Goal: Task Accomplishment & Management: Use online tool/utility

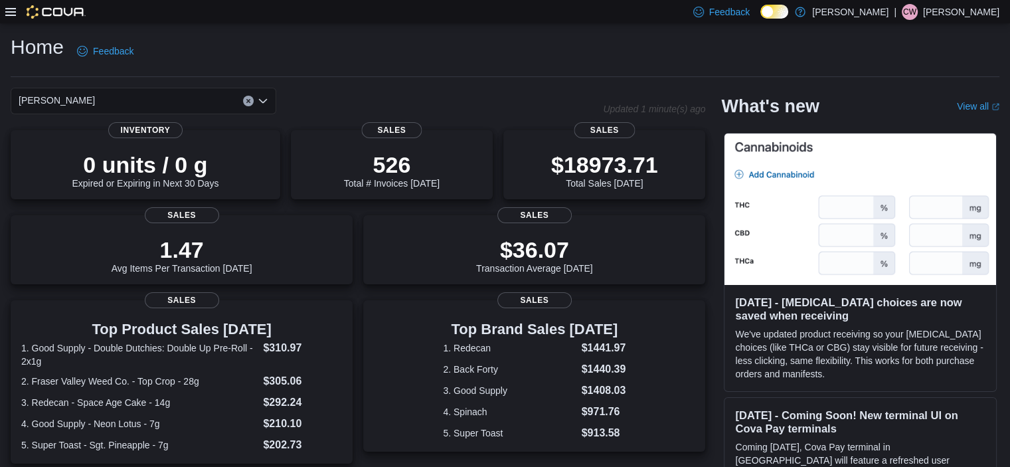
click at [268, 96] on icon "Open list of options" at bounding box center [263, 101] width 11 height 11
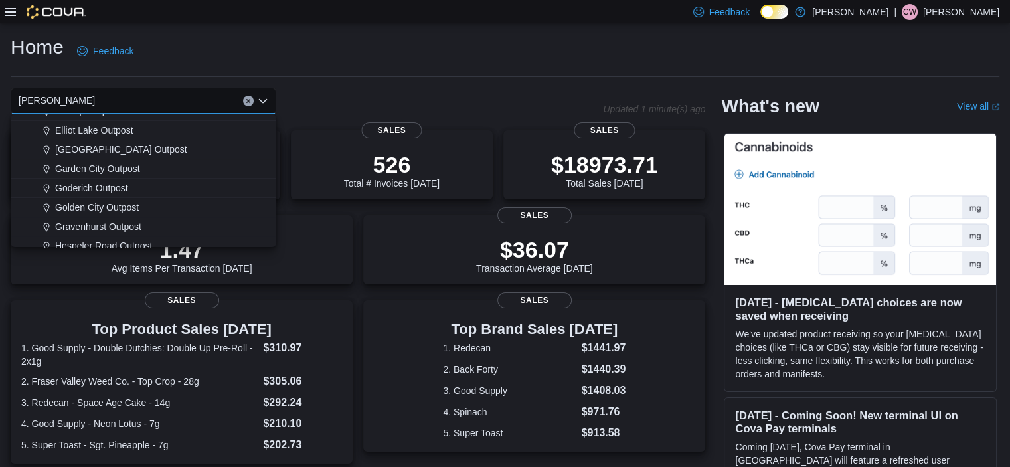
scroll to position [109, 0]
click at [86, 146] on span "[GEOGRAPHIC_DATA] Outpost" at bounding box center [121, 149] width 132 height 13
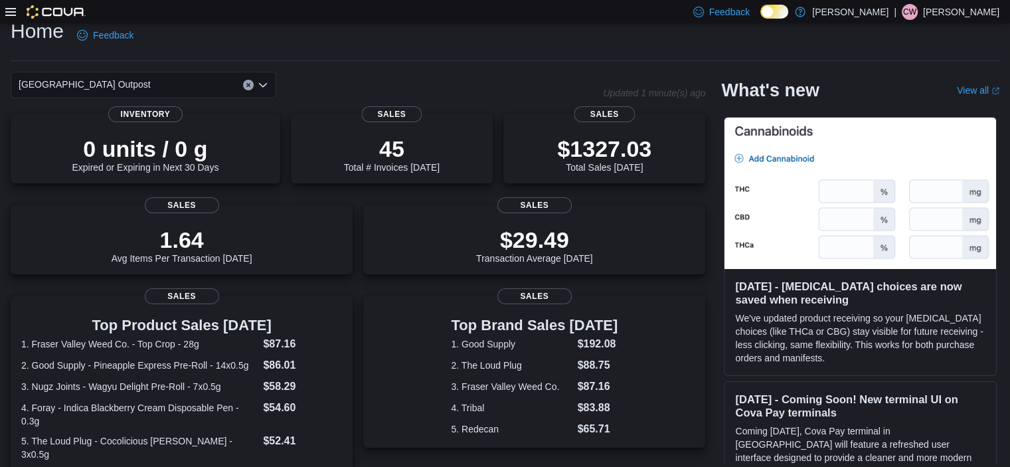
scroll to position [0, 0]
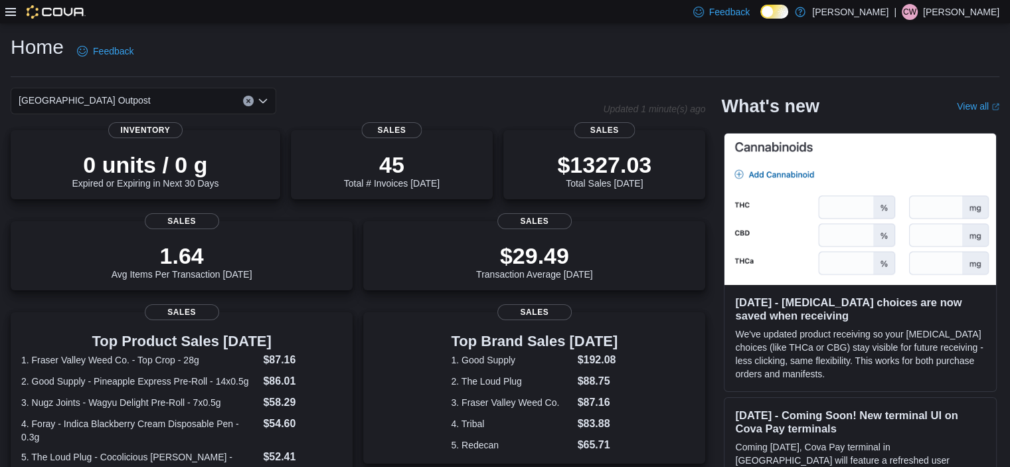
click at [8, 10] on icon at bounding box center [10, 12] width 11 height 11
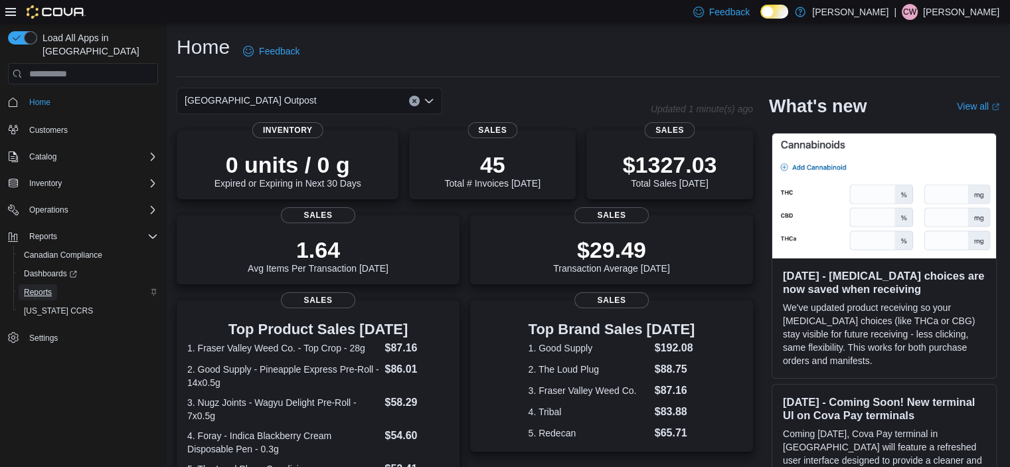
click at [32, 287] on span "Reports" at bounding box center [38, 292] width 28 height 11
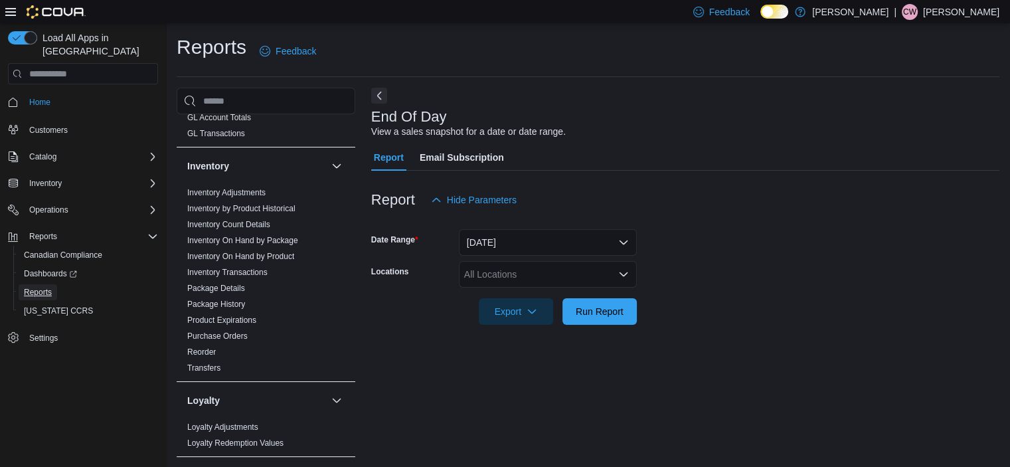
scroll to position [389, 0]
click at [279, 241] on link "Inventory On Hand by Package" at bounding box center [242, 240] width 111 height 9
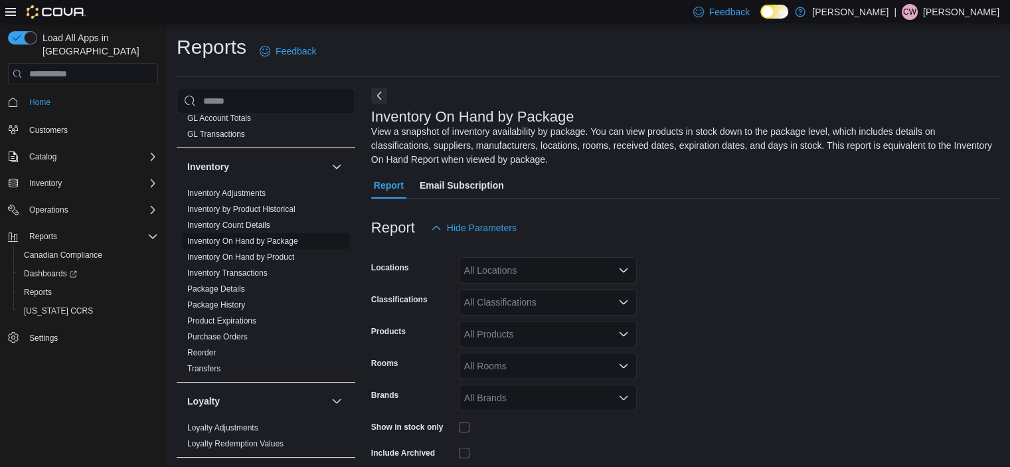
scroll to position [58, 0]
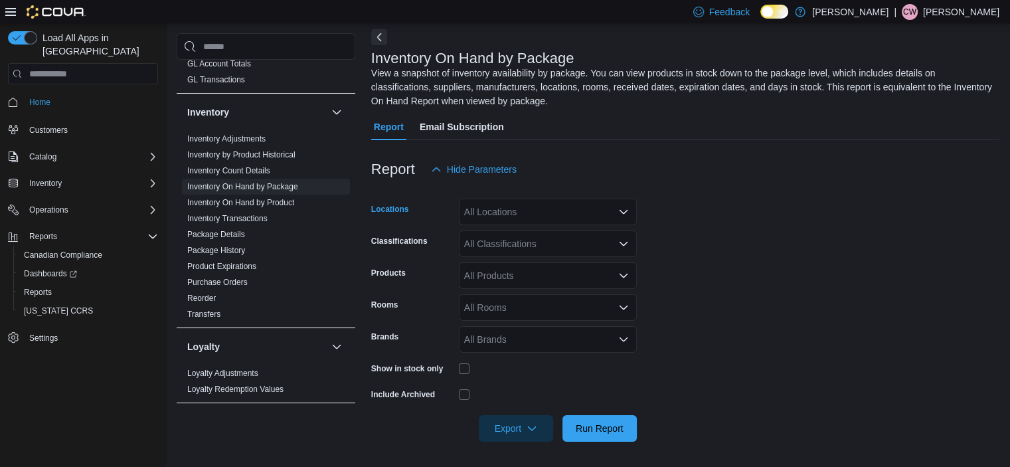
drag, startPoint x: 494, startPoint y: 211, endPoint x: 480, endPoint y: 211, distance: 14.6
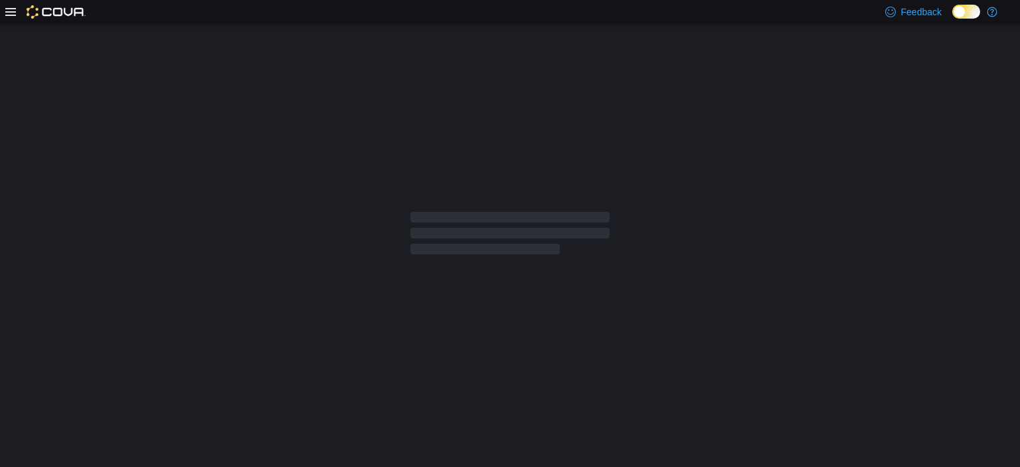
click at [478, 211] on div at bounding box center [510, 234] width 199 height 48
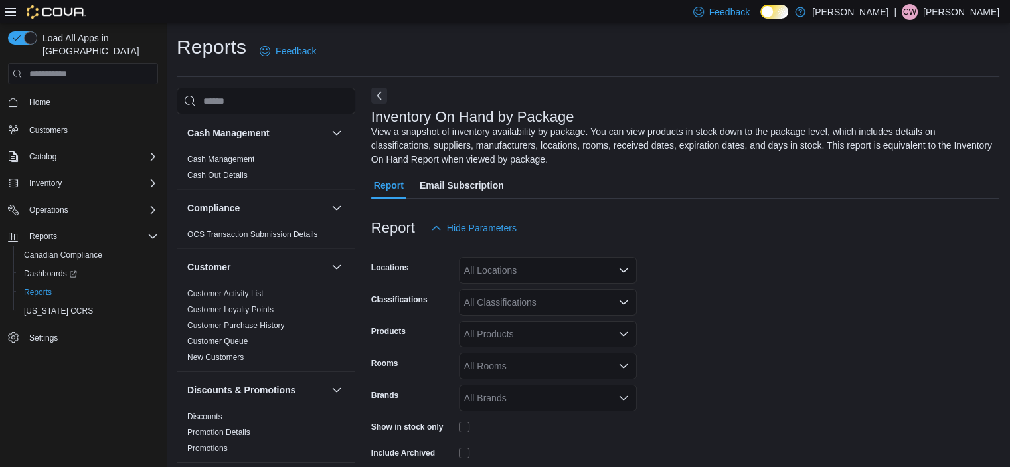
scroll to position [58, 0]
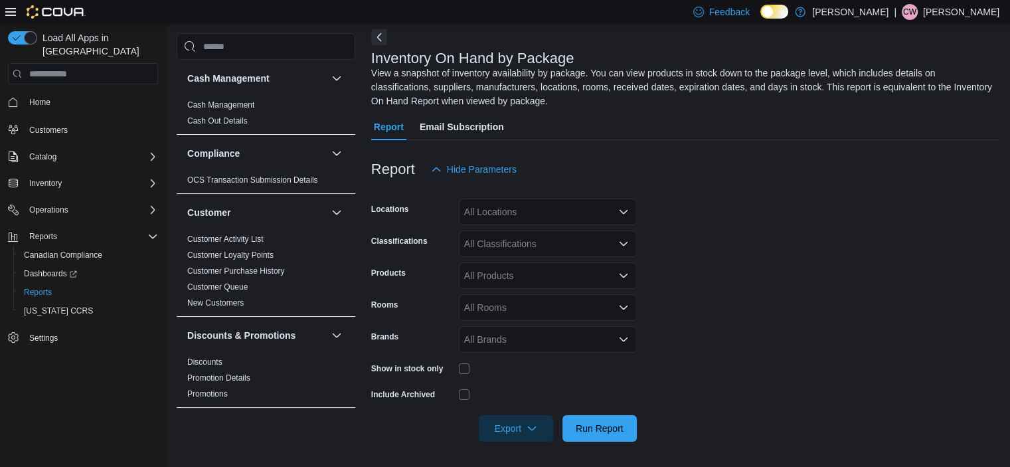
click at [457, 211] on div "Locations All Locations" at bounding box center [504, 212] width 266 height 27
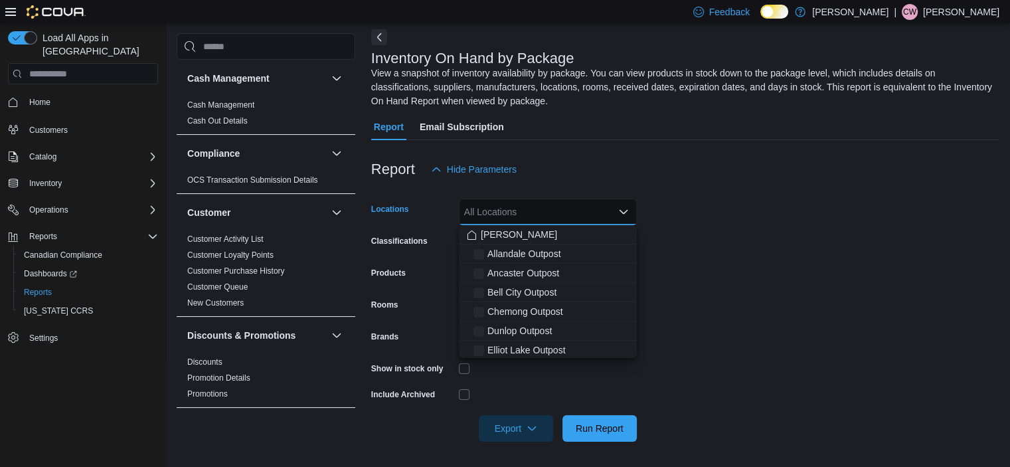
click at [465, 212] on input "Locations" at bounding box center [464, 212] width 1 height 16
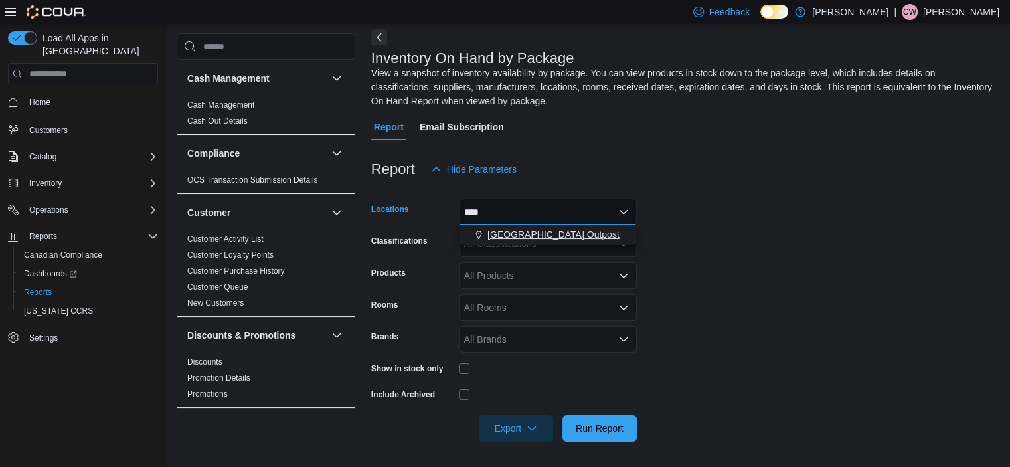
type input "****"
click at [541, 229] on span "[GEOGRAPHIC_DATA] Outpost" at bounding box center [554, 234] width 132 height 13
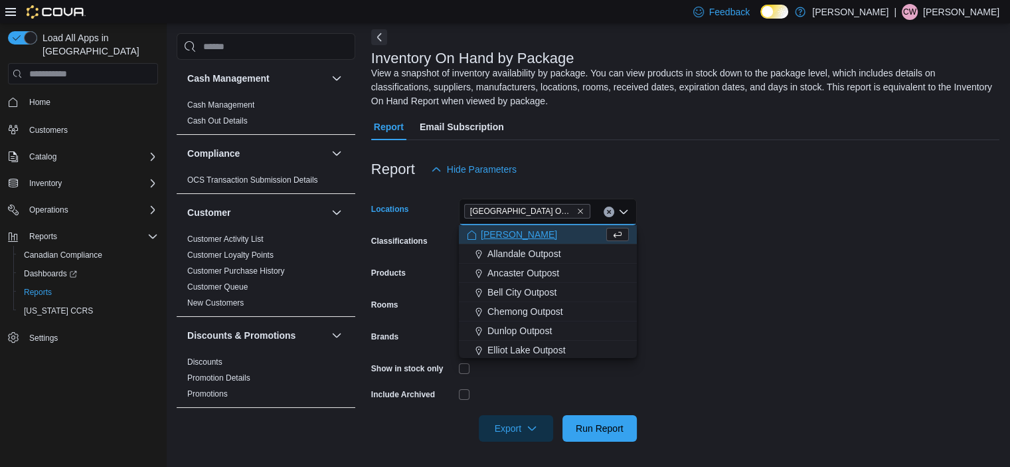
click at [691, 245] on form "Locations [GEOGRAPHIC_DATA] Outpost Combo box. Selected. [GEOGRAPHIC_DATA] Outp…" at bounding box center [685, 312] width 628 height 259
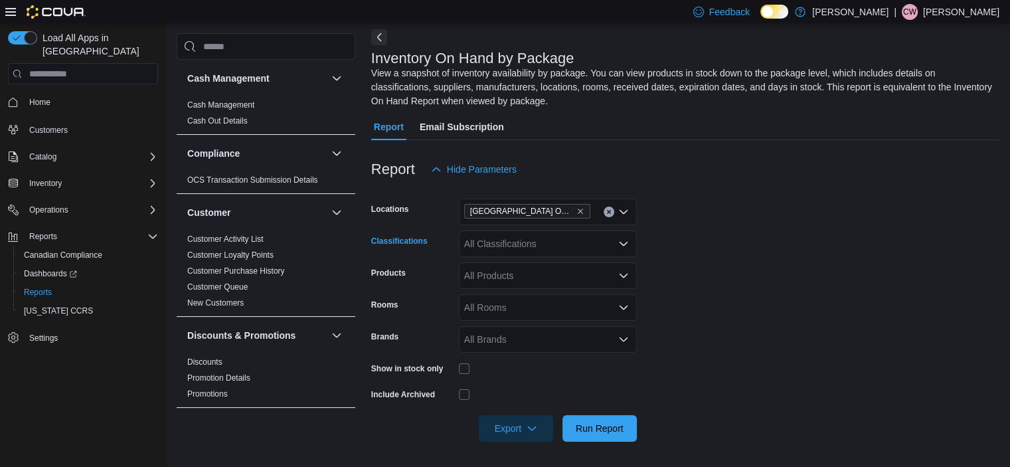
click at [484, 246] on div "All Classifications" at bounding box center [548, 244] width 178 height 27
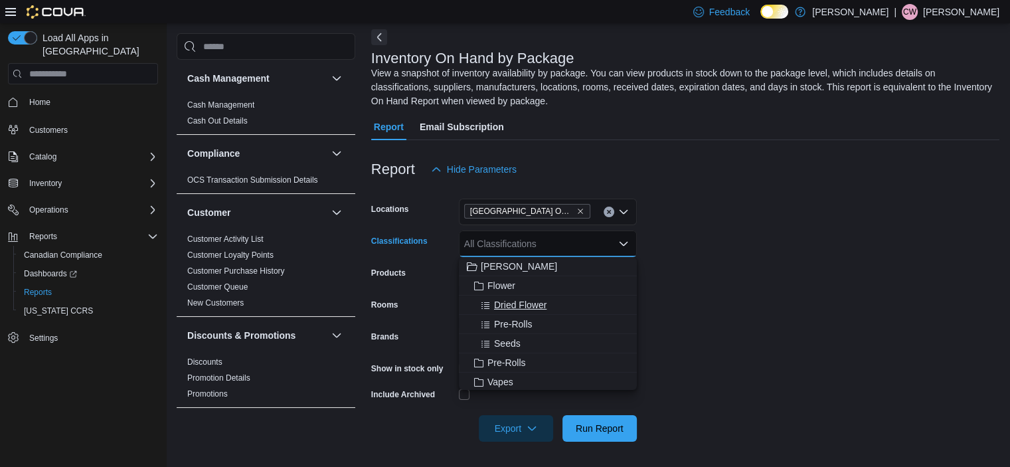
click at [508, 303] on span "Dried Flower" at bounding box center [520, 304] width 52 height 13
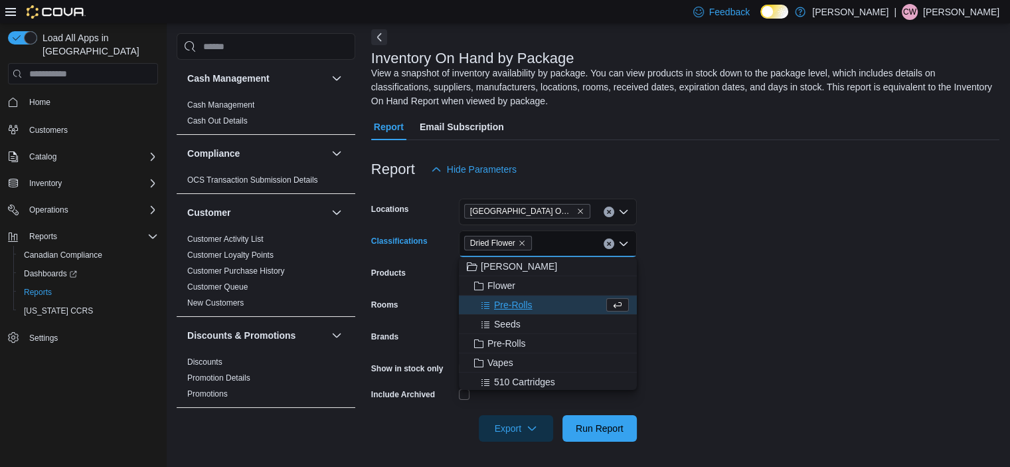
click at [508, 303] on span "Pre-Rolls" at bounding box center [513, 304] width 39 height 13
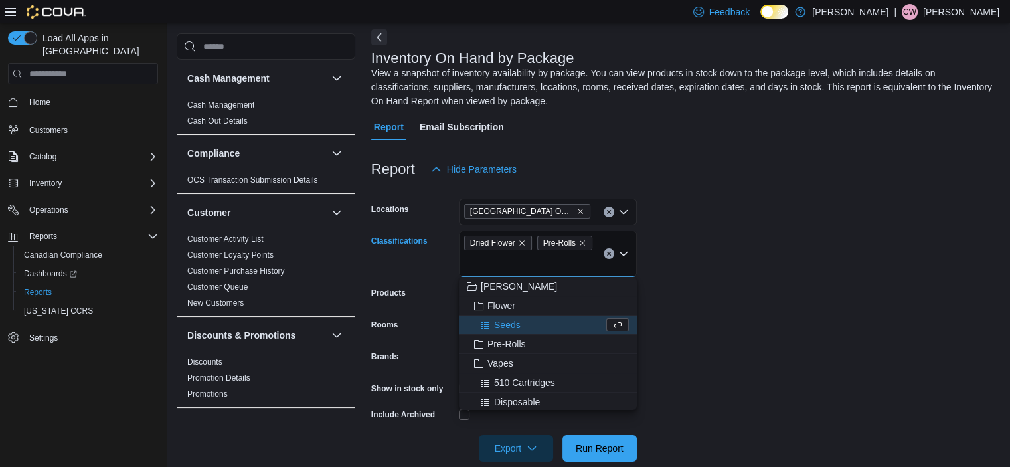
click at [500, 320] on span "Seeds" at bounding box center [507, 324] width 27 height 13
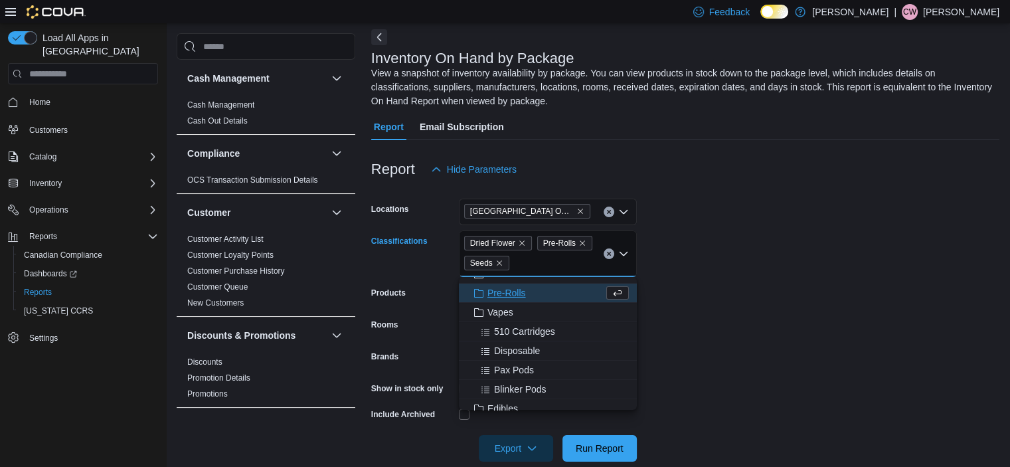
scroll to position [33, 0]
click at [510, 333] on span "510 Cartridges" at bounding box center [524, 330] width 61 height 13
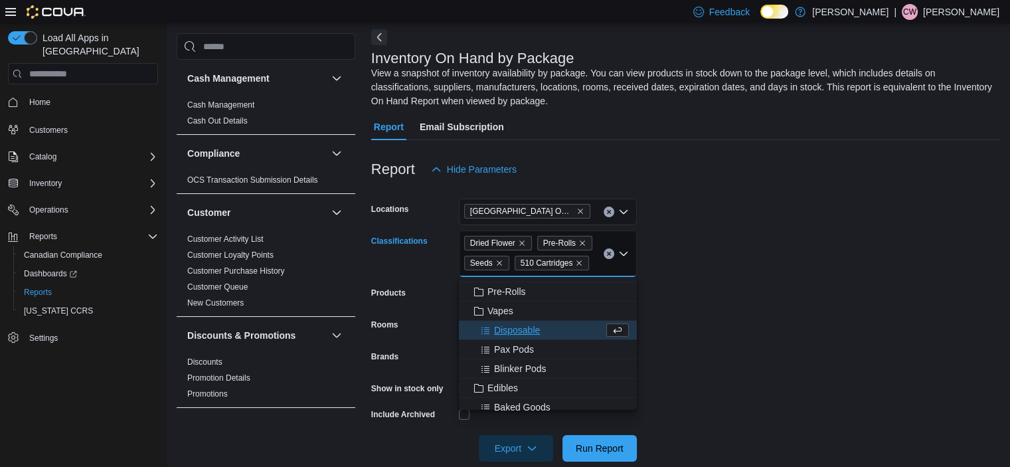
click at [510, 333] on span "Disposable" at bounding box center [517, 330] width 46 height 13
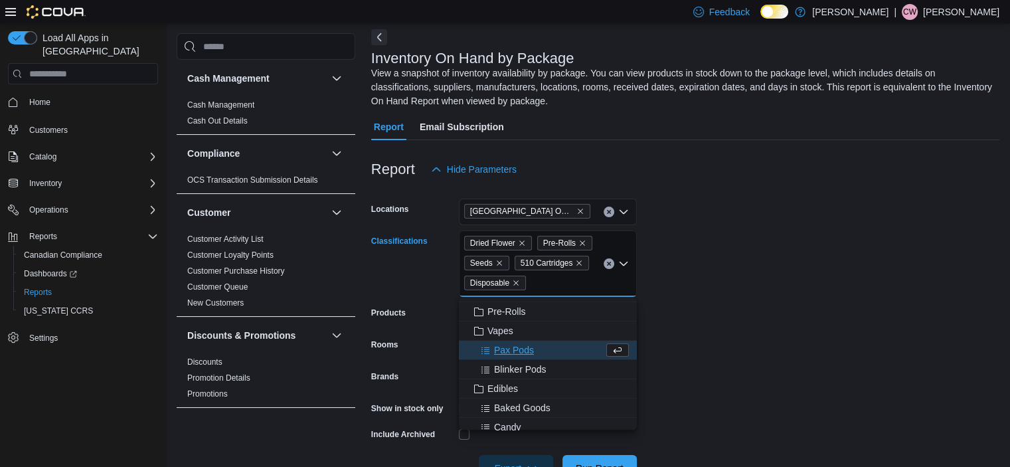
click at [505, 350] on span "Pax Pods" at bounding box center [514, 349] width 40 height 13
click at [576, 281] on icon "Remove Pax Pods from selection in this group" at bounding box center [578, 282] width 5 height 5
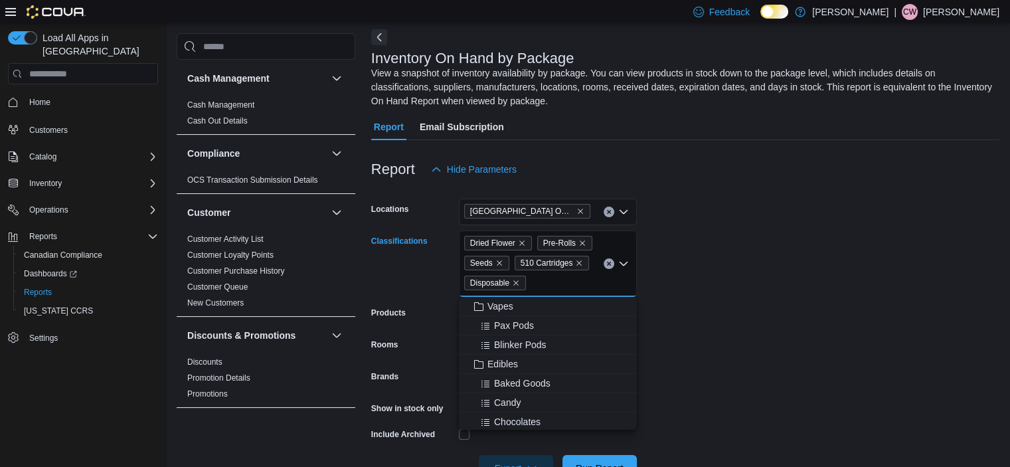
scroll to position [110, 0]
click at [531, 332] on span "Baked Goods" at bounding box center [522, 331] width 56 height 13
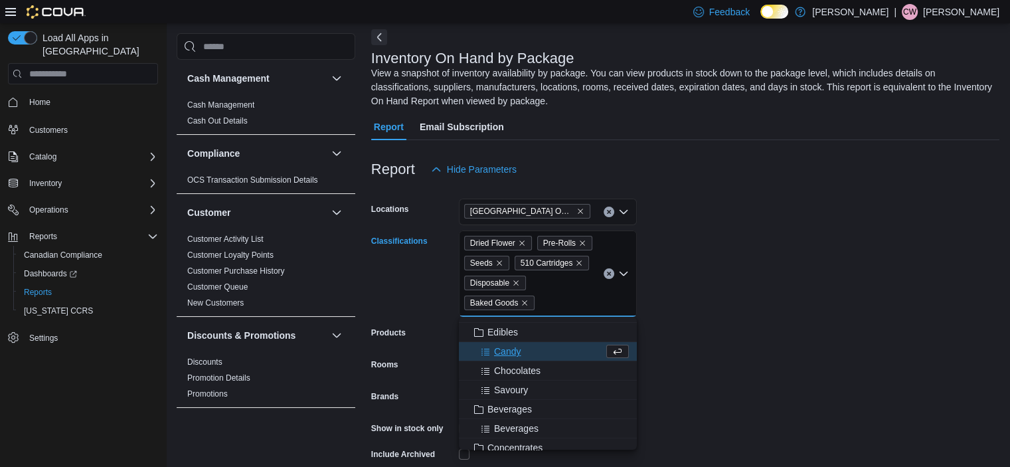
click at [505, 349] on span "Candy" at bounding box center [507, 351] width 27 height 13
click at [505, 349] on span "Chocolates" at bounding box center [517, 351] width 47 height 13
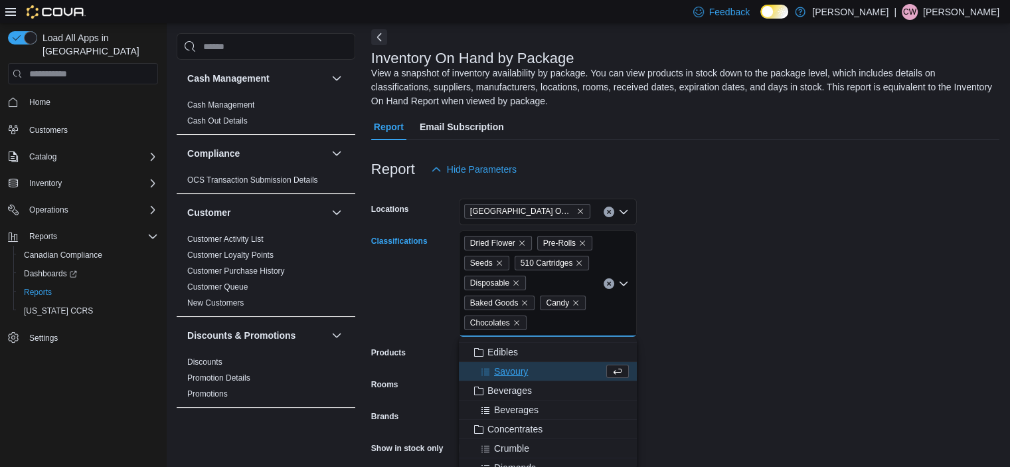
click at [509, 366] on span "Savoury" at bounding box center [511, 371] width 34 height 13
click at [508, 390] on span "Beverages" at bounding box center [516, 390] width 45 height 13
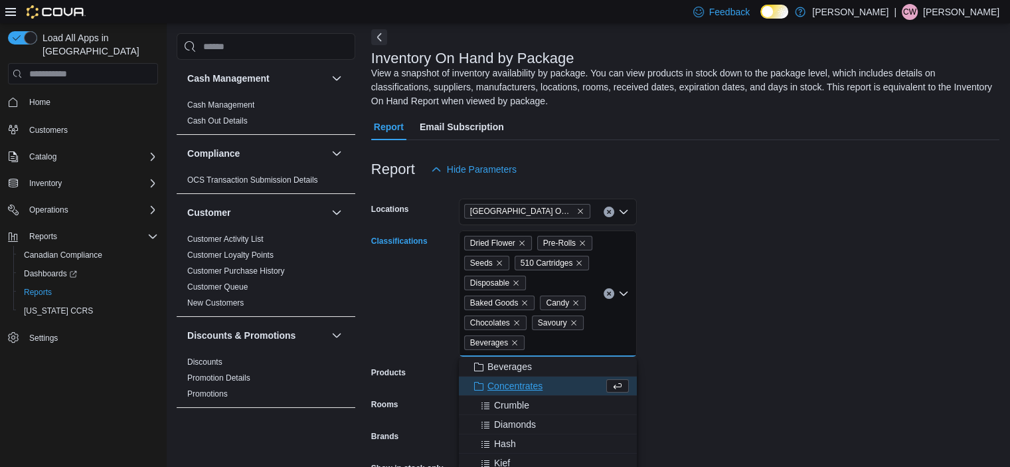
scroll to position [155, 0]
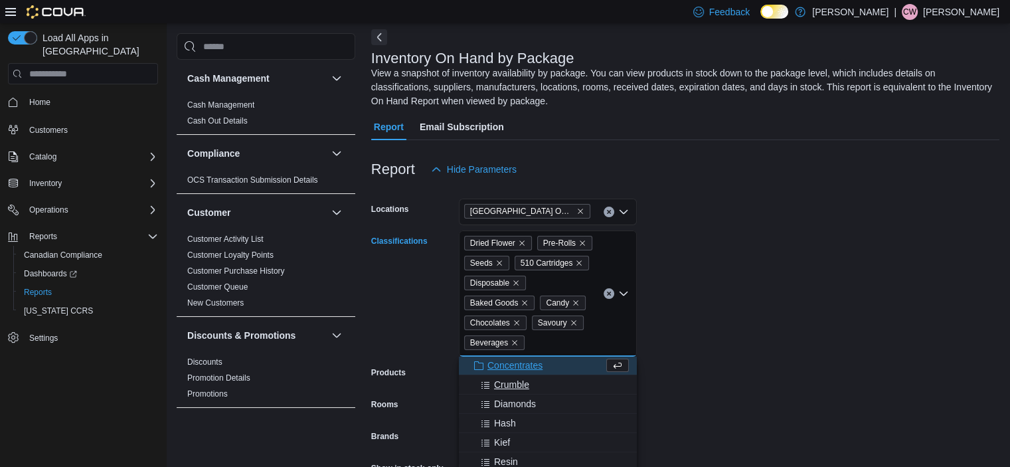
click at [521, 384] on span "Crumble" at bounding box center [511, 384] width 35 height 13
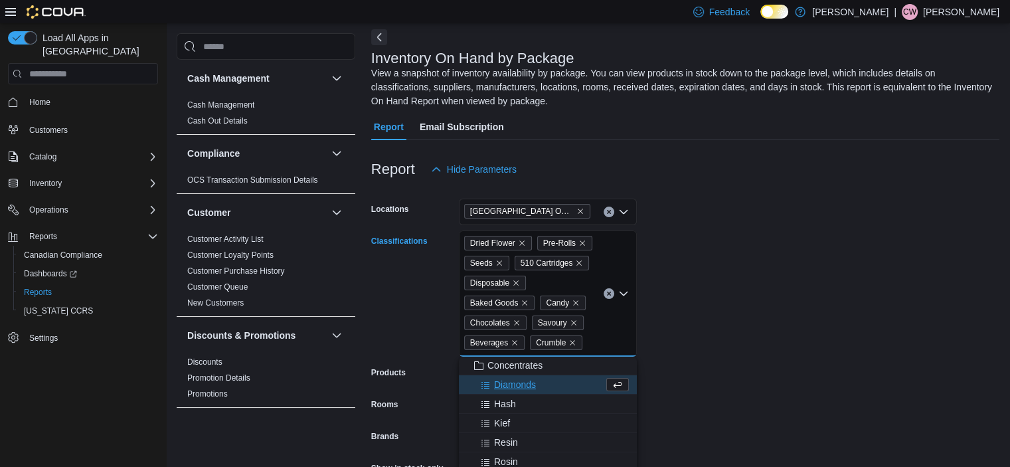
click at [517, 384] on span "Diamonds" at bounding box center [515, 384] width 42 height 13
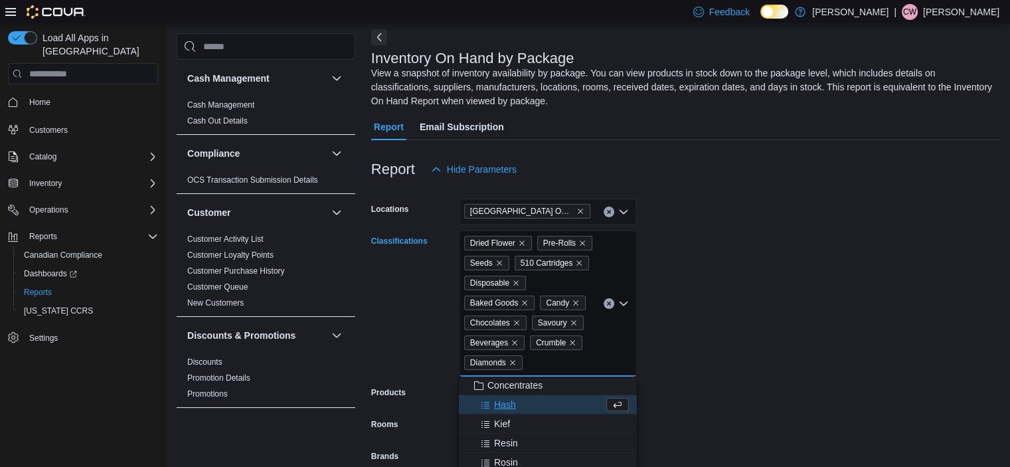
click at [507, 403] on span "Hash" at bounding box center [505, 404] width 22 height 13
click at [507, 403] on span "Kief" at bounding box center [502, 404] width 16 height 13
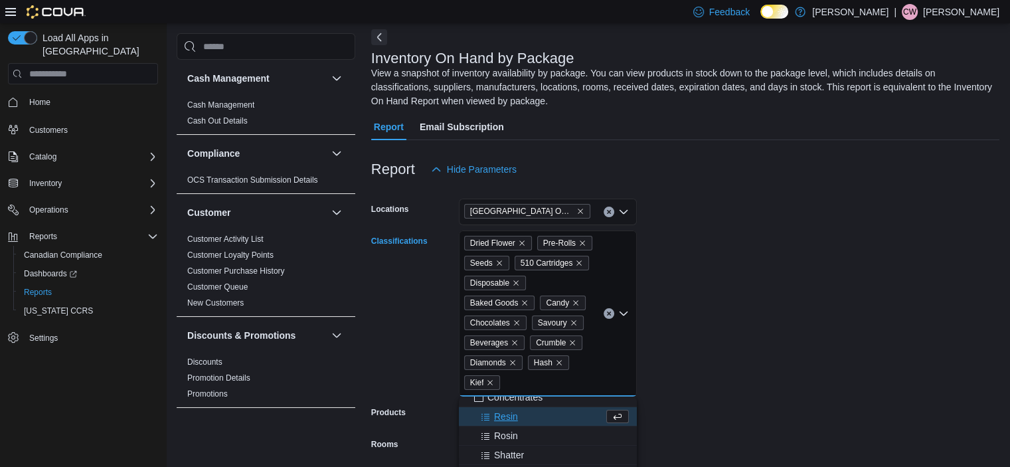
scroll to position [160, 0]
click at [502, 417] on span "Resin" at bounding box center [506, 419] width 24 height 13
click at [502, 417] on span "Rosin" at bounding box center [506, 419] width 24 height 13
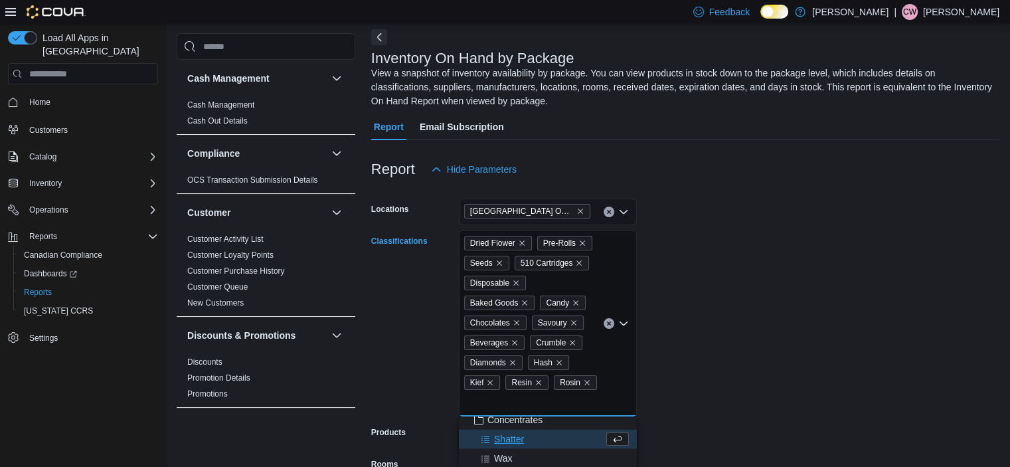
click at [503, 437] on span "Shatter" at bounding box center [509, 438] width 30 height 13
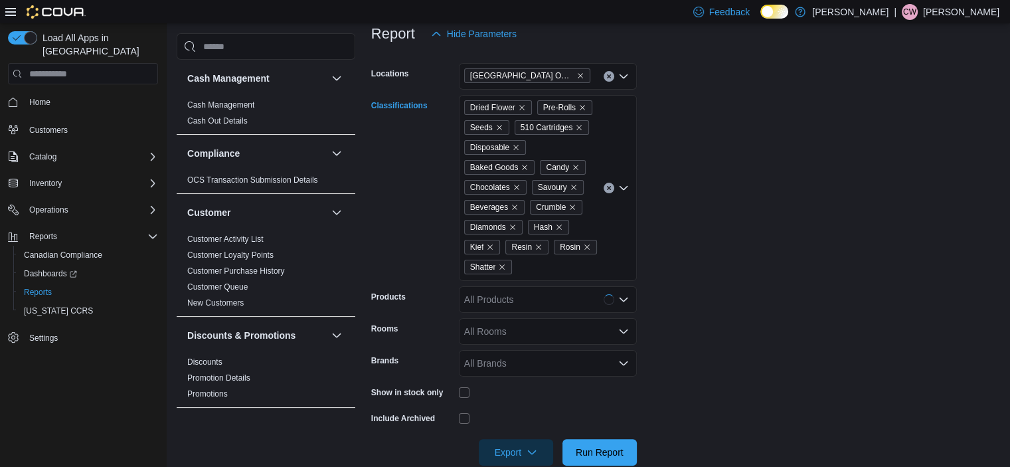
scroll to position [204, 0]
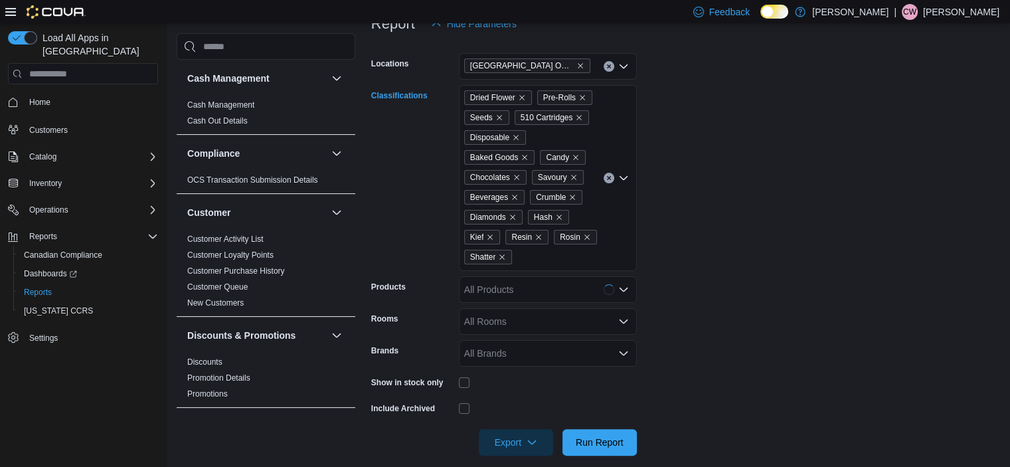
click at [530, 256] on div "Dried Flower Pre-Rolls Seeds 510 Cartridges Disposable Baked Goods Candy Chocol…" at bounding box center [548, 178] width 178 height 186
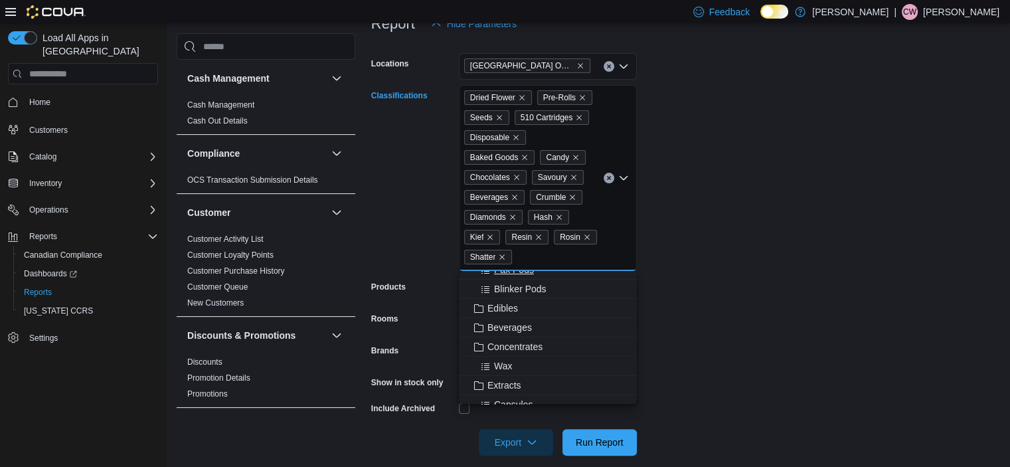
scroll to position [90, 0]
click at [501, 361] on span "Wax" at bounding box center [503, 363] width 18 height 13
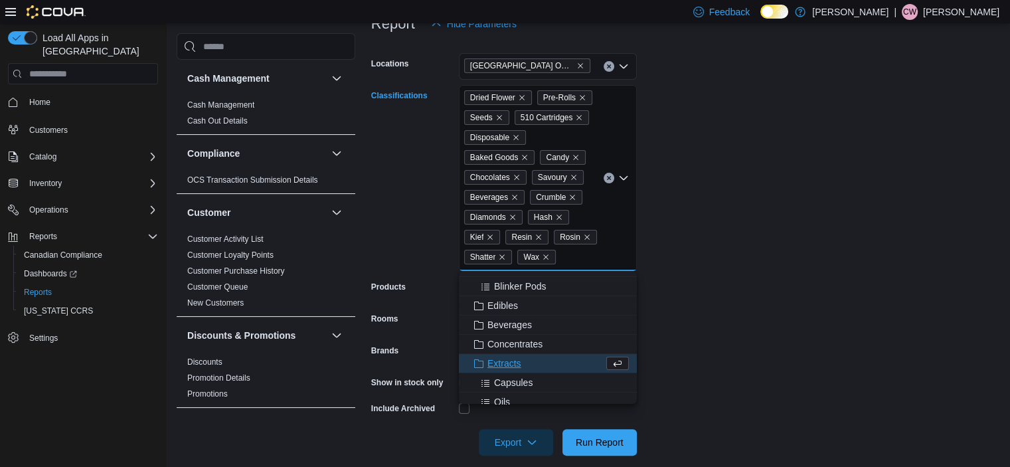
scroll to position [133, 0]
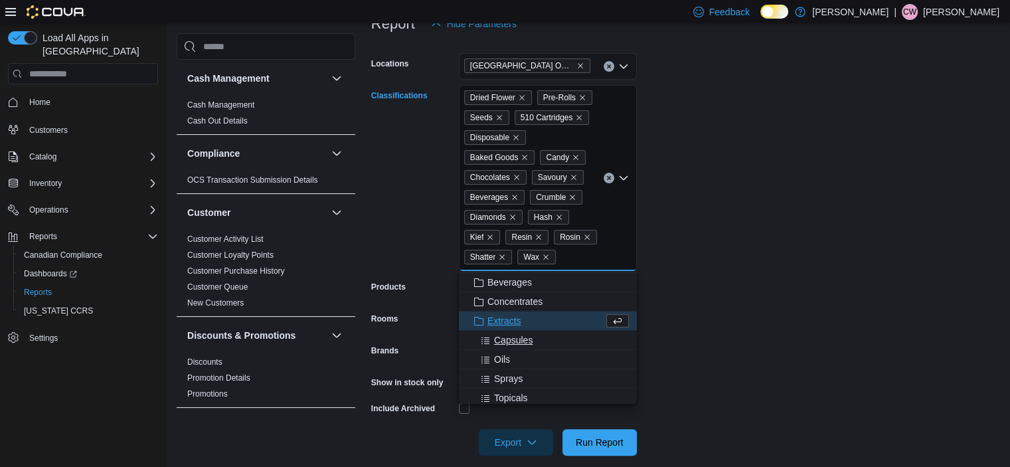
click at [517, 339] on span "Capsules" at bounding box center [513, 339] width 39 height 13
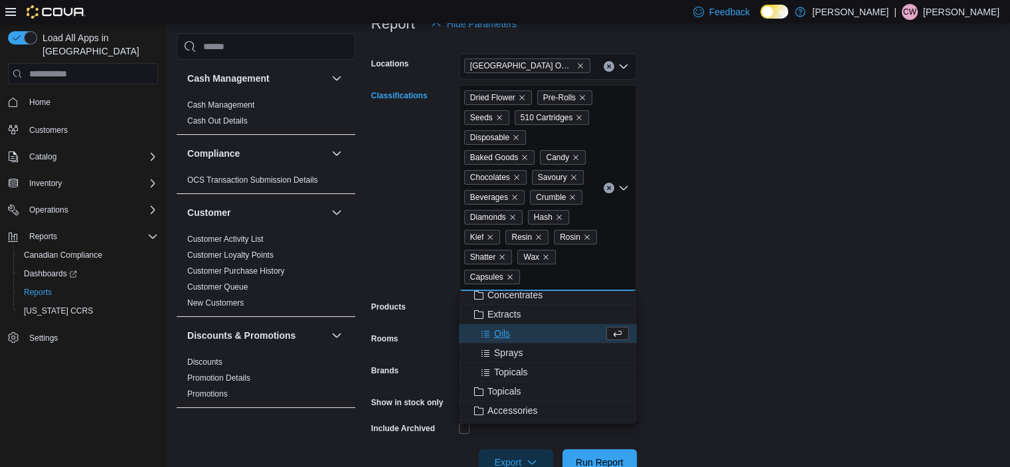
scroll to position [162, 0]
click at [498, 331] on span "Oils" at bounding box center [502, 330] width 16 height 13
click at [498, 331] on span "Sprays" at bounding box center [508, 330] width 29 height 13
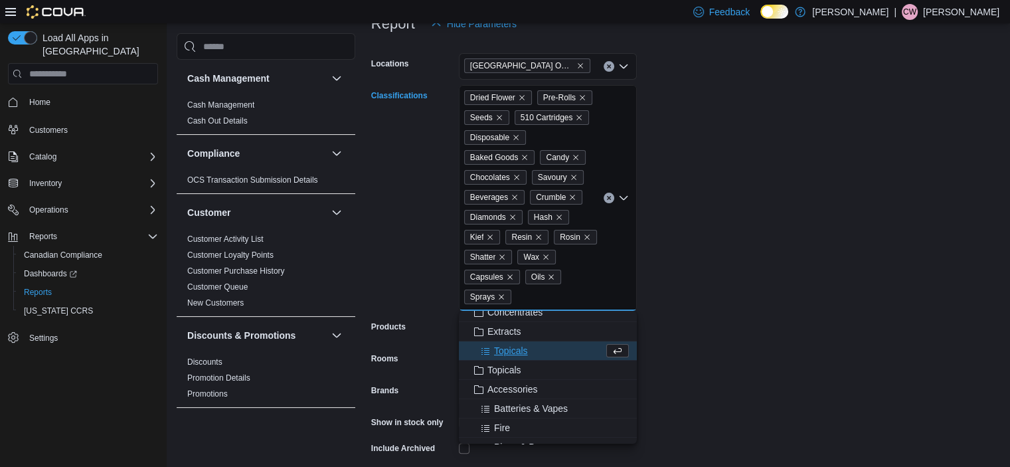
click at [515, 351] on span "Topicals" at bounding box center [511, 350] width 34 height 13
click at [753, 280] on form "Locations [GEOGRAPHIC_DATA] Outpost Classifications Dried Flower Pre-Rolls Seed…" at bounding box center [685, 266] width 628 height 458
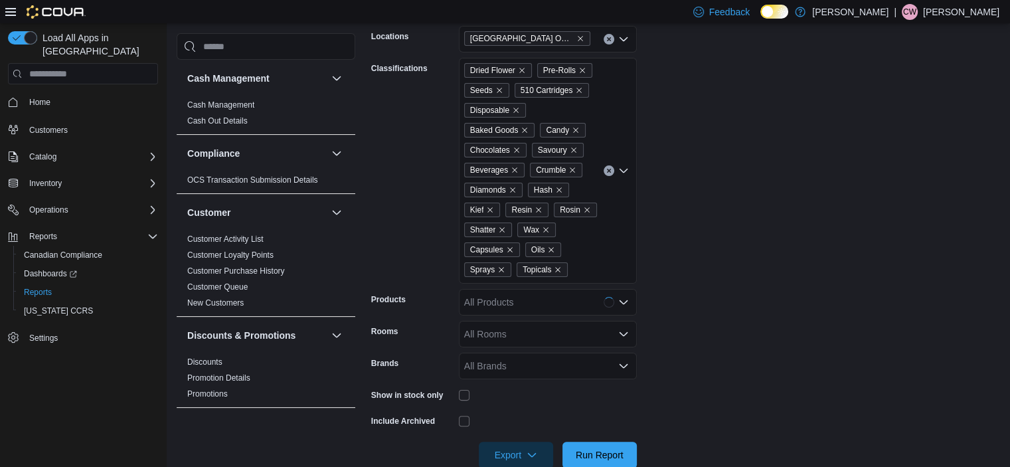
scroll to position [258, 0]
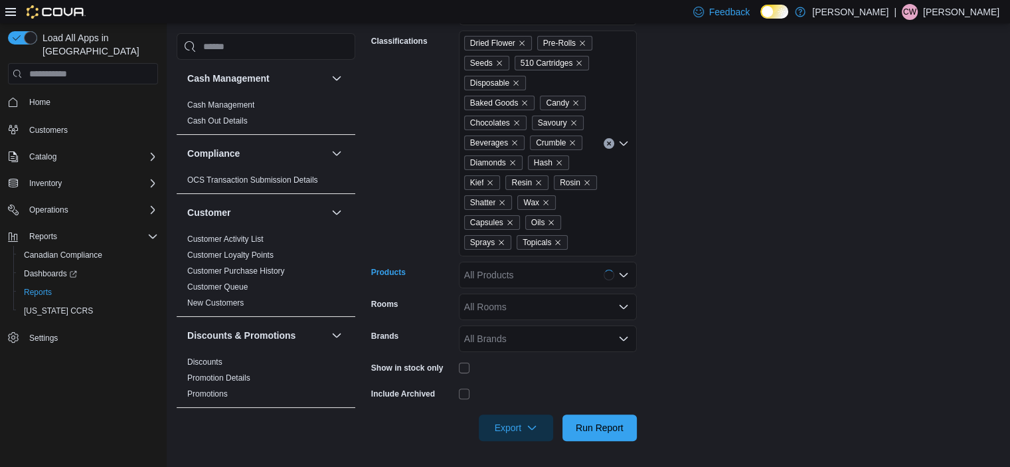
click at [553, 268] on div "All Products" at bounding box center [548, 275] width 178 height 27
click at [699, 313] on form "Locations [GEOGRAPHIC_DATA] Outpost Classifications Dried Flower Pre-Rolls Seed…" at bounding box center [685, 212] width 628 height 458
click at [517, 426] on span "Export" at bounding box center [516, 427] width 58 height 27
click at [523, 347] on span "Export to Excel" at bounding box center [518, 346] width 60 height 11
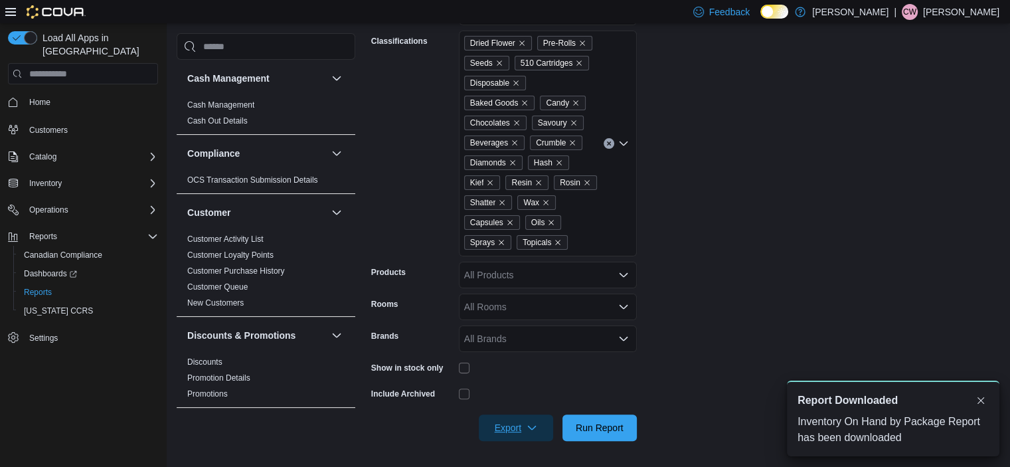
scroll to position [0, 0]
